Goal: Find specific page/section: Find specific page/section

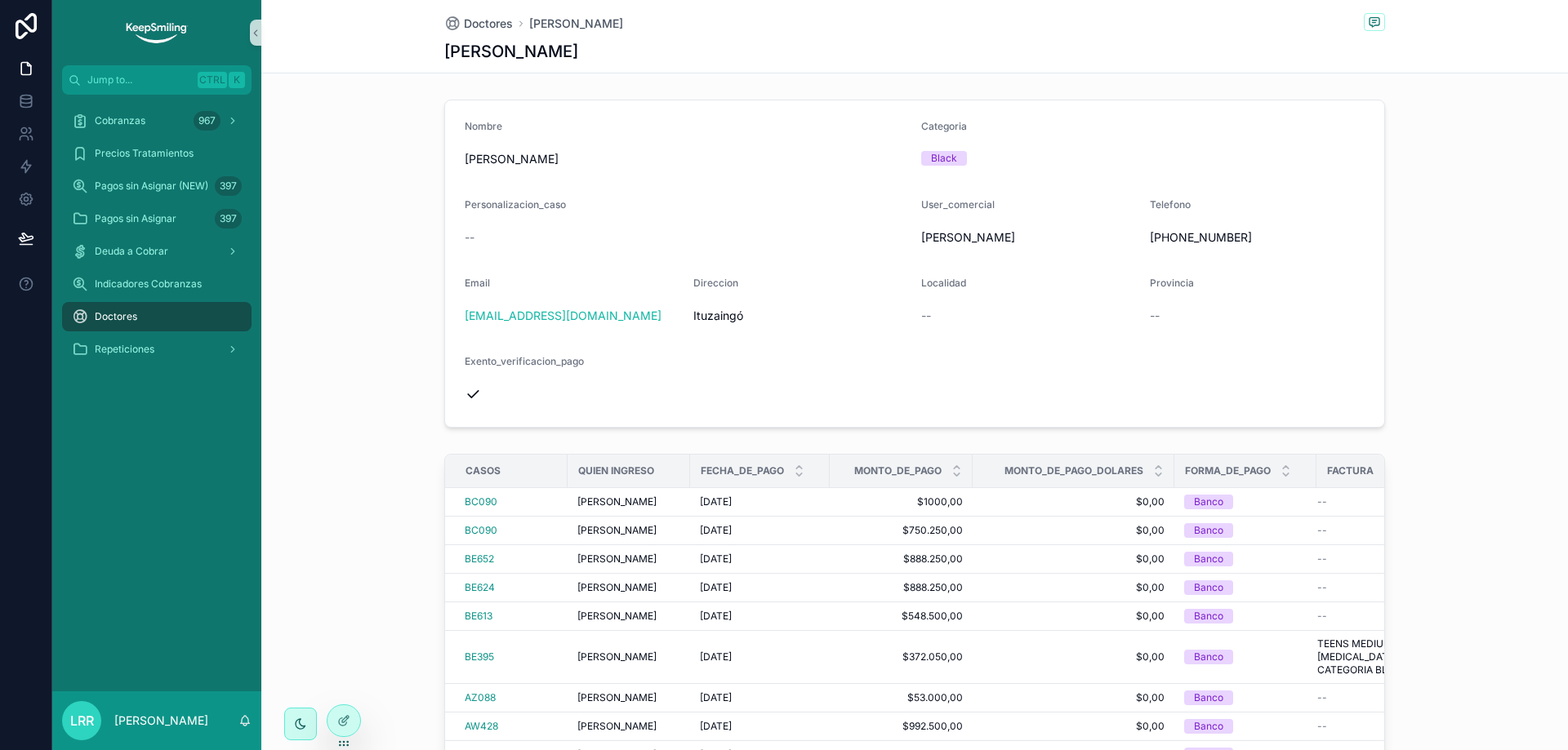
click at [1398, 435] on div "Nombre Hayet Vanesa Categoria Black Personalizacion_caso -- User_comercial Daia…" at bounding box center [914, 561] width 1306 height 938
drag, startPoint x: 440, startPoint y: 50, endPoint x: 571, endPoint y: 47, distance: 131.0
click at [571, 47] on div "Hayet Vanesa" at bounding box center [914, 51] width 941 height 23
copy h1 "Hayet Vanesa"
